Goal: Information Seeking & Learning: Learn about a topic

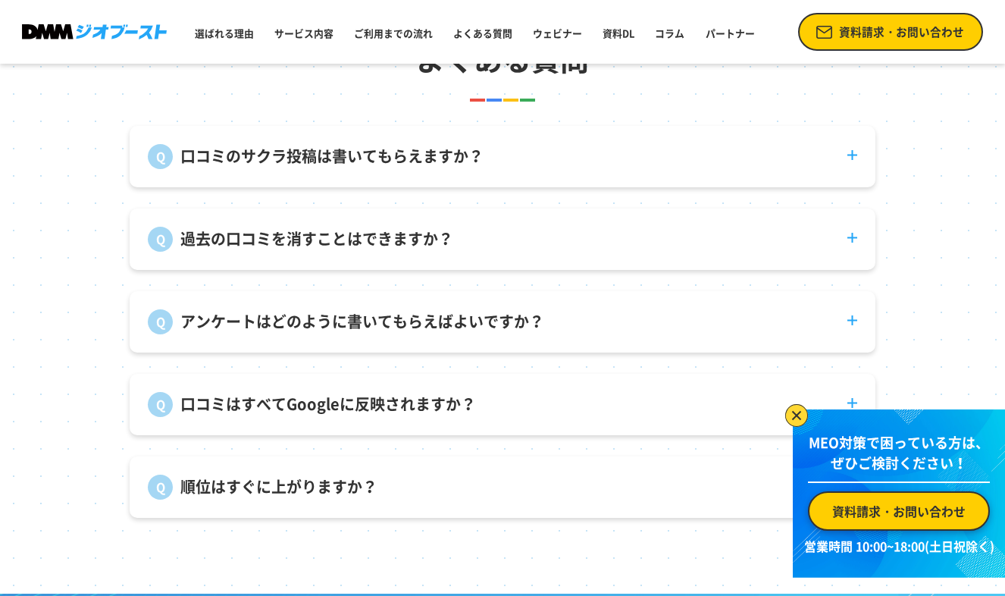
scroll to position [5329, 0]
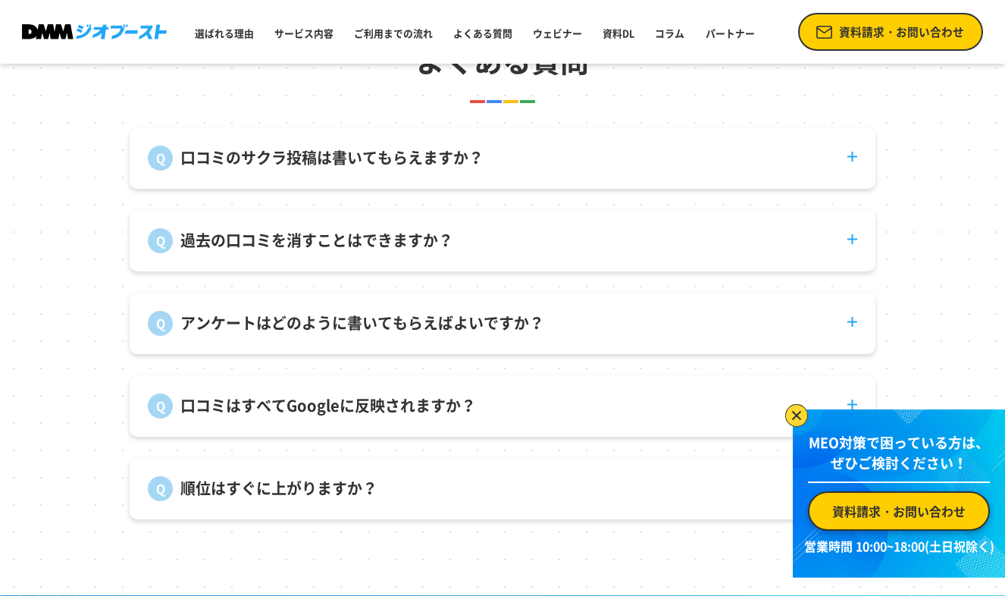
click at [509, 166] on dt "口コミのサクラ投稿は書いてもらえますか？" at bounding box center [503, 148] width 746 height 43
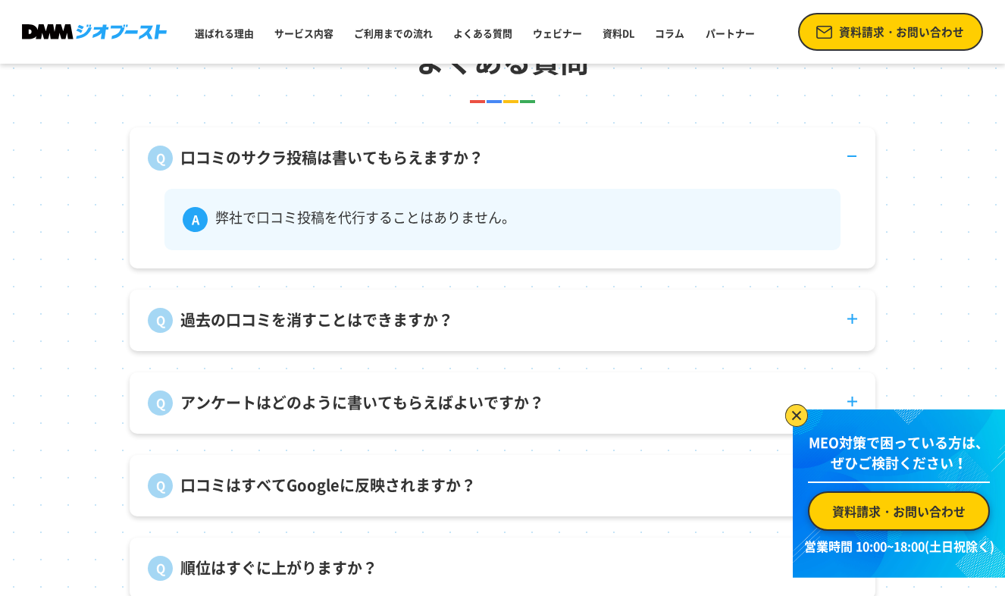
click at [509, 166] on dt "口コミのサクラ投稿は書いてもらえますか？" at bounding box center [503, 148] width 746 height 43
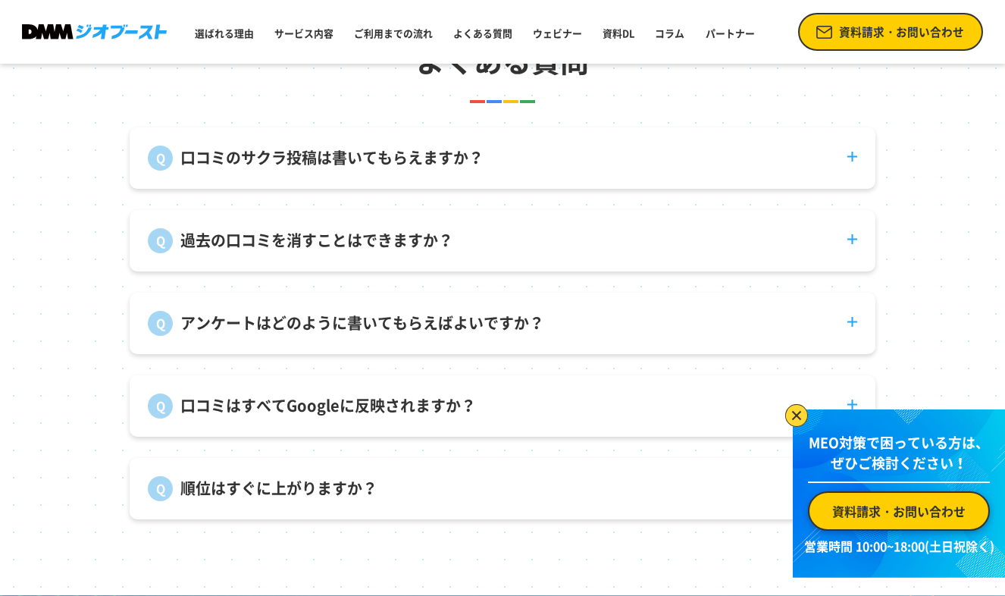
click at [486, 244] on dt "過去の口コミを消すことはできますか？" at bounding box center [503, 231] width 746 height 43
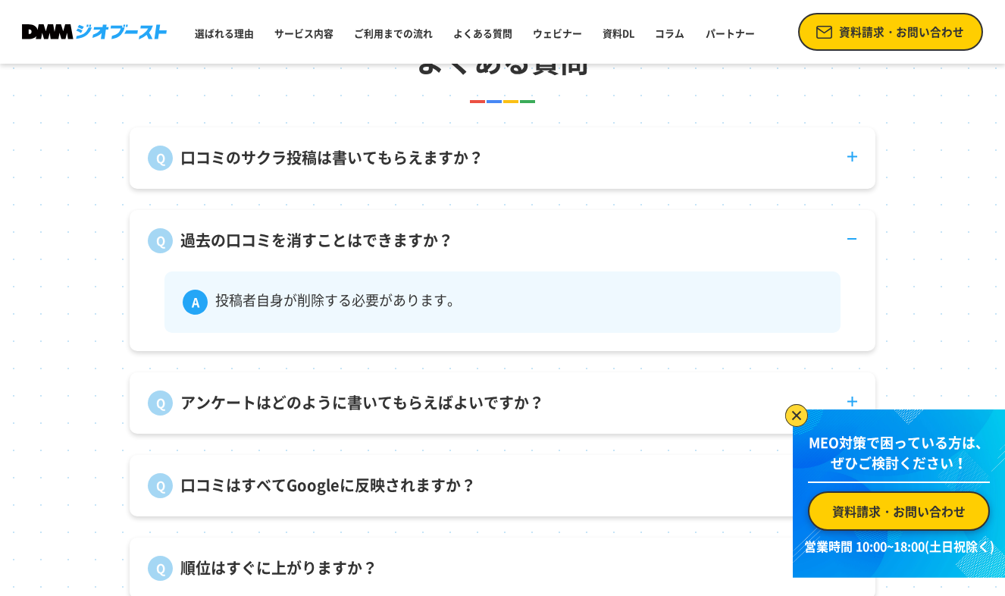
click at [486, 244] on dt "過去の口コミを消すことはできますか？" at bounding box center [503, 231] width 746 height 43
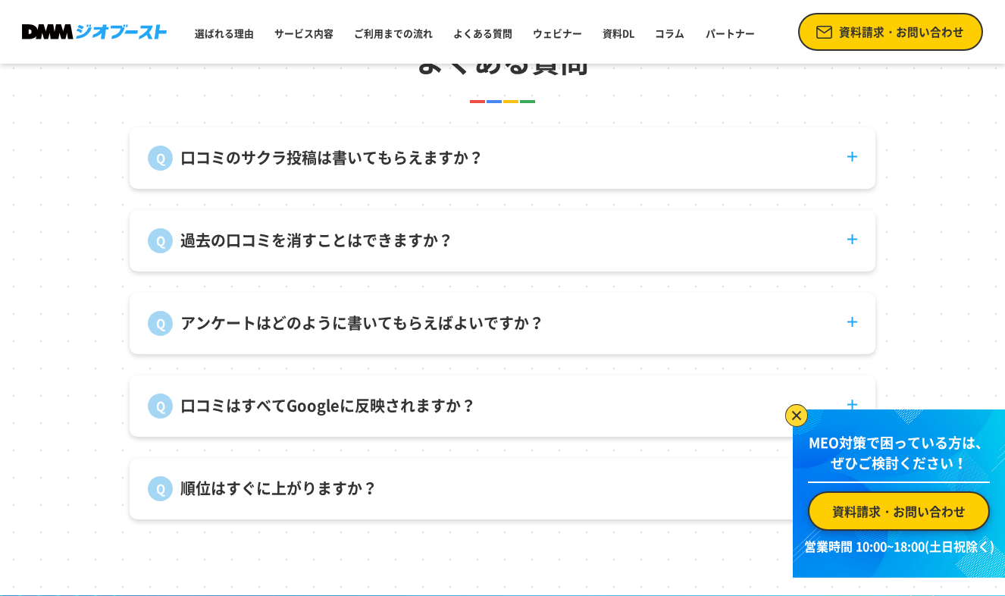
click at [518, 334] on p "アンケートはどのように書いてもらえばよいですか？" at bounding box center [362, 322] width 364 height 23
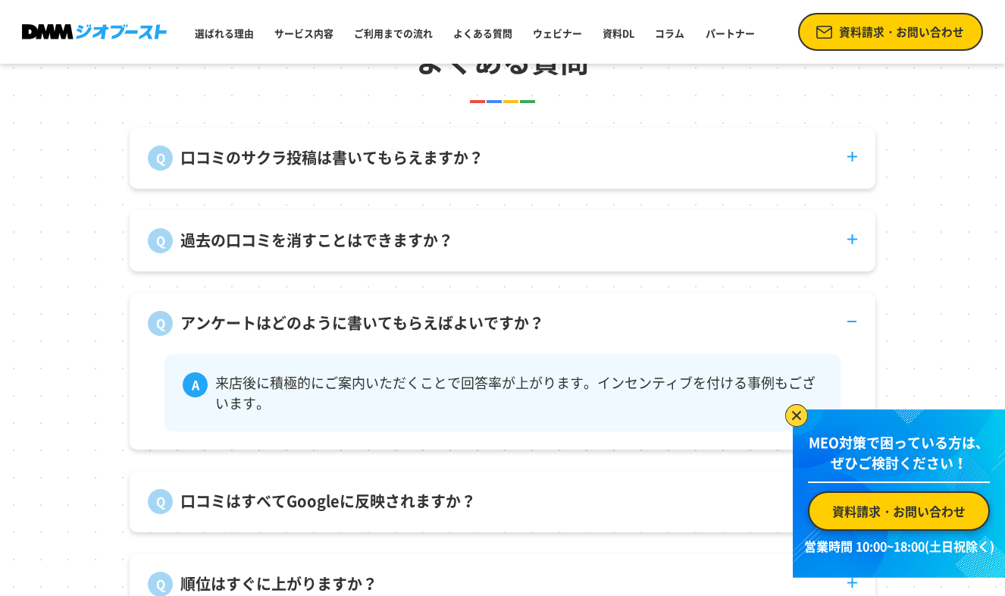
click at [513, 334] on p "アンケートはどのように書いてもらえばよいですか？" at bounding box center [362, 322] width 364 height 23
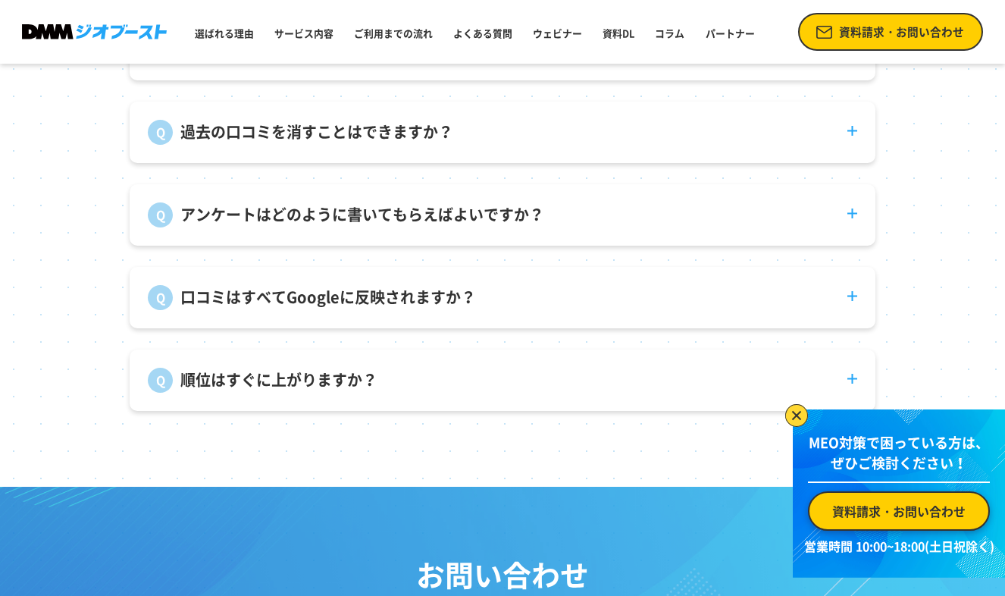
scroll to position [5438, 0]
click at [508, 298] on dt "口コミはすべてGoogleに反映されますか？" at bounding box center [503, 287] width 746 height 43
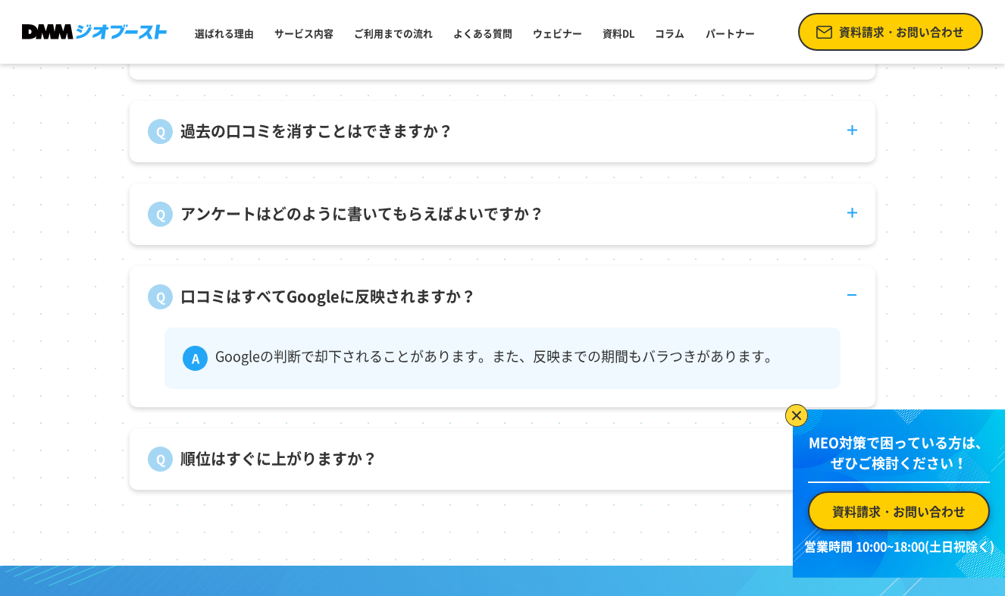
click at [508, 298] on dt "口コミはすべてGoogleに反映されますか？" at bounding box center [503, 287] width 746 height 43
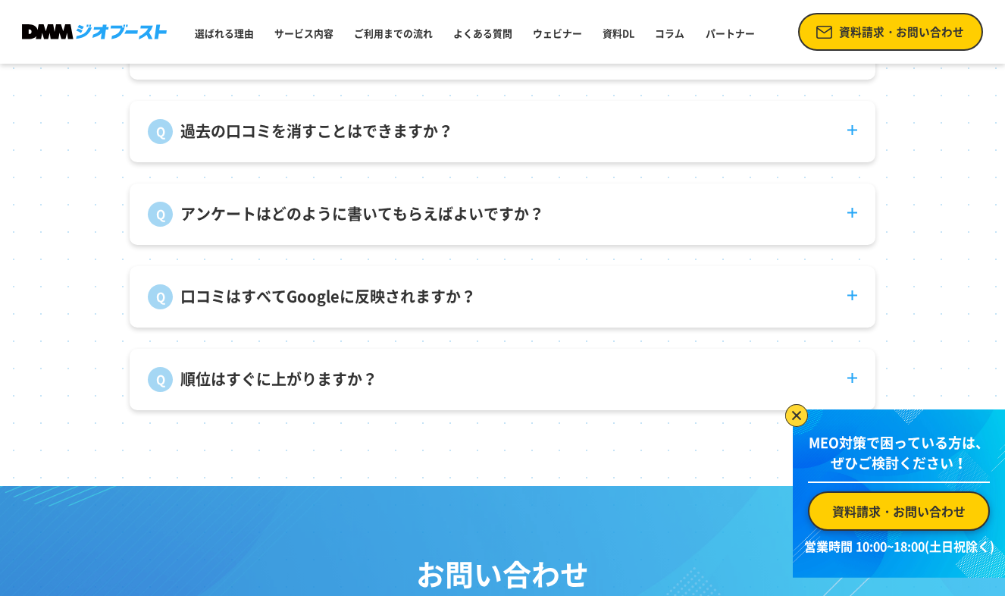
click at [448, 392] on dt "順位はすぐに上がりますか？" at bounding box center [503, 370] width 746 height 43
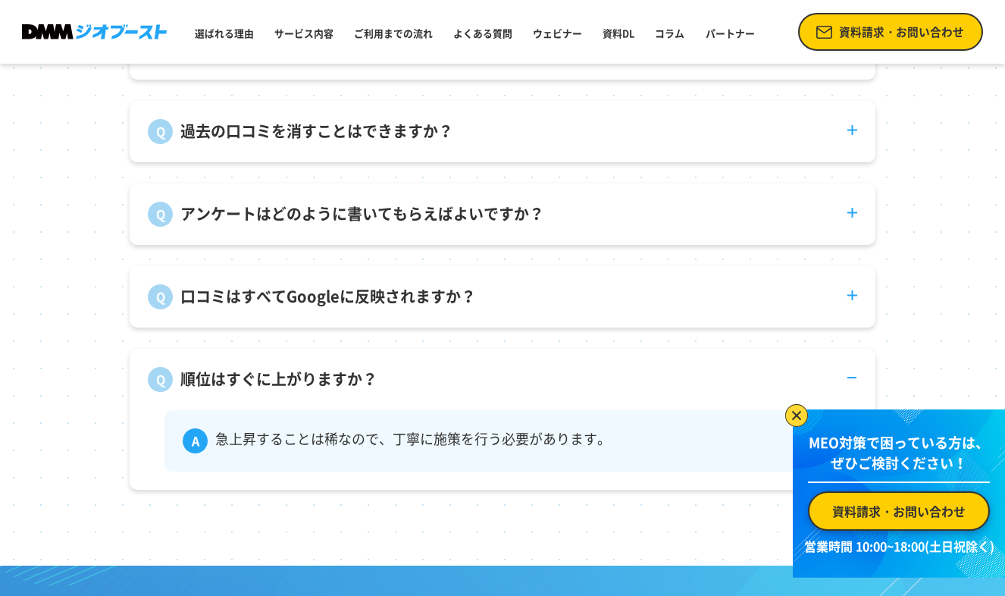
click at [448, 392] on dt "順位はすぐに上がりますか？" at bounding box center [503, 370] width 746 height 43
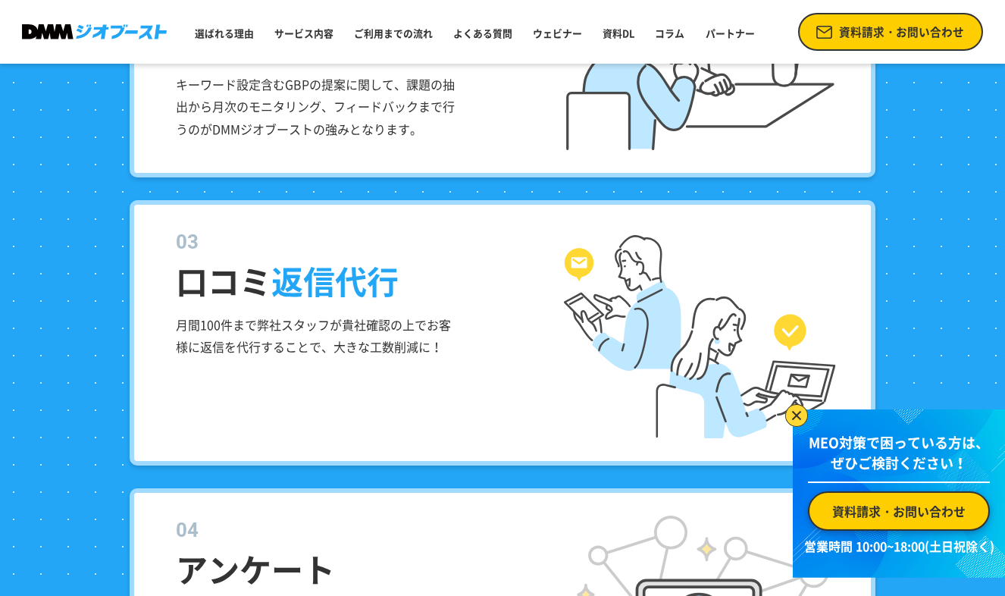
scroll to position [2123, 0]
